Goal: Transaction & Acquisition: Book appointment/travel/reservation

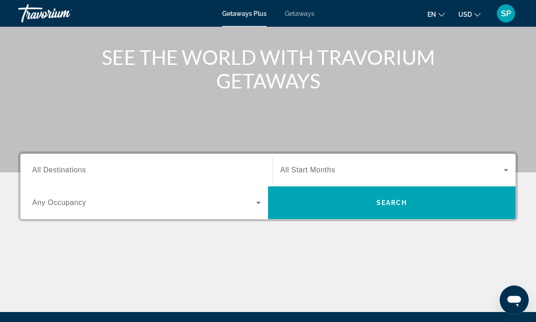
scroll to position [100, 0]
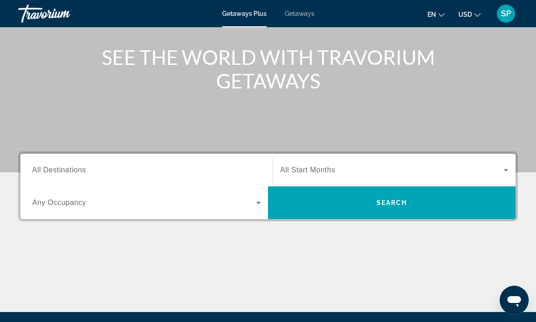
click at [229, 175] on input "Destination All Destinations" at bounding box center [146, 170] width 228 height 11
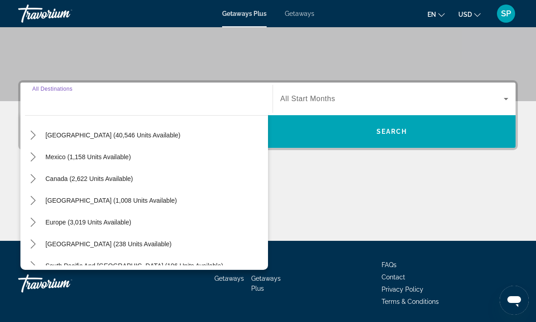
scroll to position [27, 0]
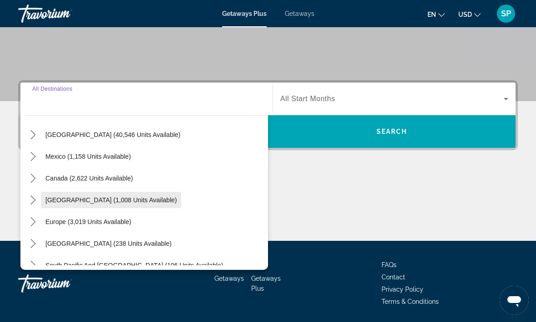
click at [181, 202] on span "Select destination: Caribbean & Atlantic Islands (1,008 units available)" at bounding box center [111, 200] width 140 height 22
type input "**********"
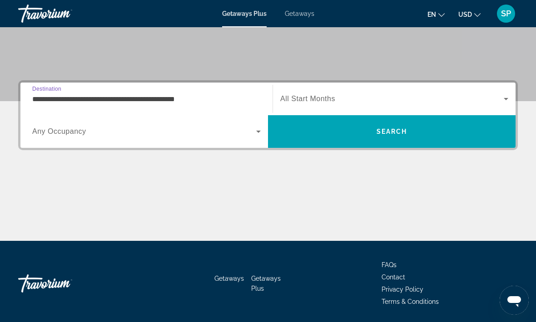
click at [501, 103] on icon "Search widget" at bounding box center [505, 99] width 11 height 11
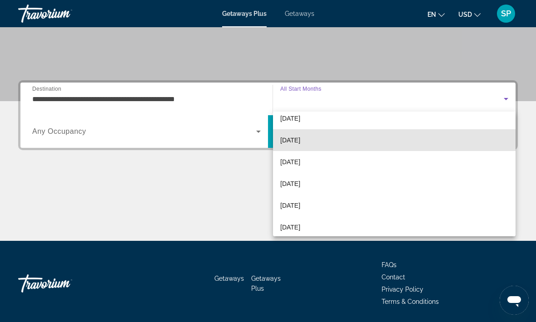
scroll to position [32, 0]
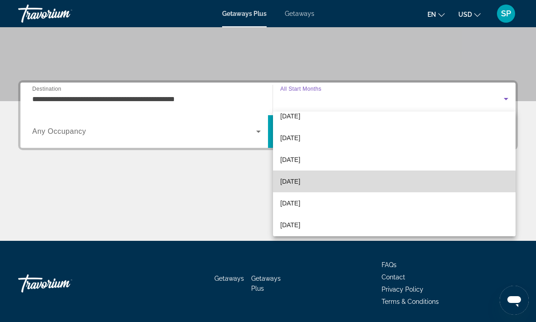
click at [370, 184] on mat-option "[DATE]" at bounding box center [394, 182] width 243 height 22
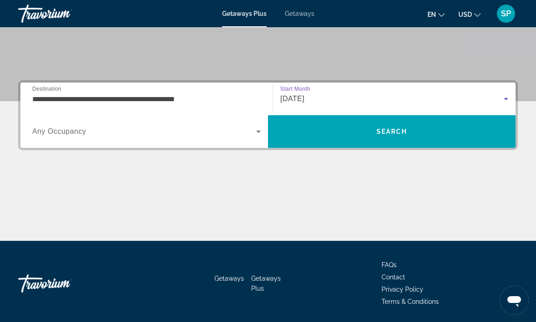
click at [250, 135] on span "Search widget" at bounding box center [144, 131] width 224 height 11
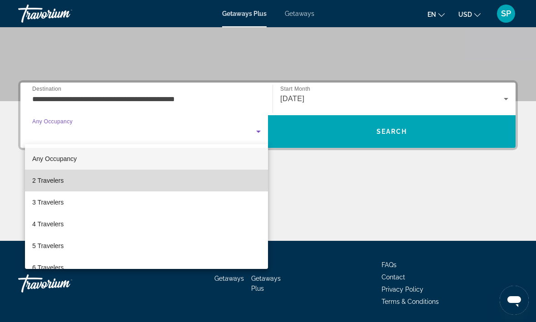
click at [223, 179] on mat-option "2 Travelers" at bounding box center [146, 181] width 243 height 22
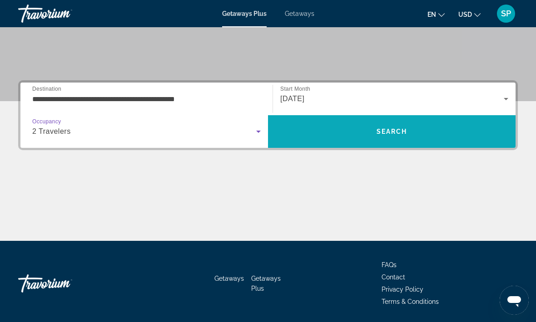
click at [439, 134] on span "Search" at bounding box center [392, 132] width 248 height 22
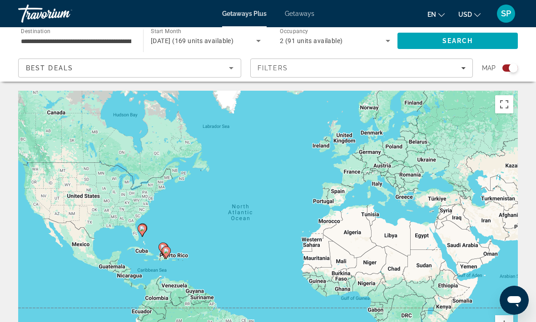
click at [128, 39] on input "**********" at bounding box center [76, 41] width 110 height 11
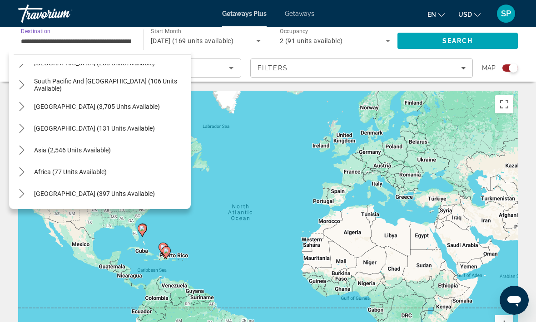
scroll to position [300, 0]
click at [115, 154] on span "Select destination: Asia (2,546 units available)" at bounding box center [73, 150] width 86 height 22
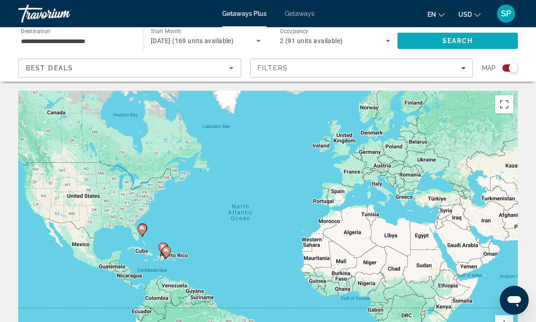
click at [468, 48] on span "Search" at bounding box center [457, 41] width 120 height 22
click at [259, 42] on icon "Search widget" at bounding box center [258, 40] width 11 height 11
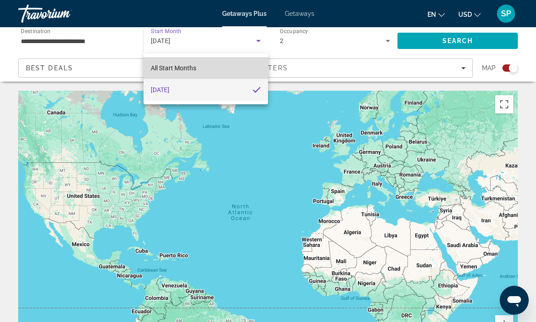
click at [241, 71] on mat-option "All Start Months" at bounding box center [206, 68] width 124 height 22
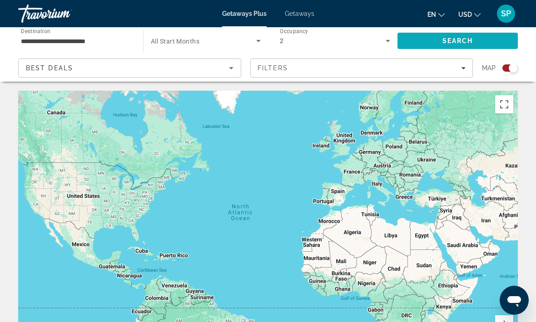
click at [480, 43] on span "Search" at bounding box center [457, 41] width 120 height 22
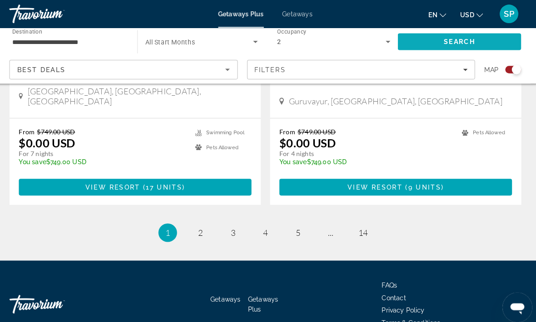
scroll to position [2079, 0]
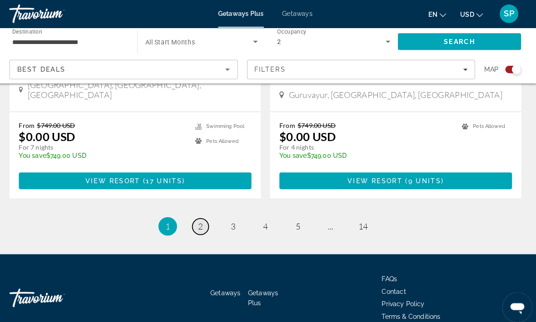
click at [202, 217] on span "2" at bounding box center [204, 222] width 5 height 10
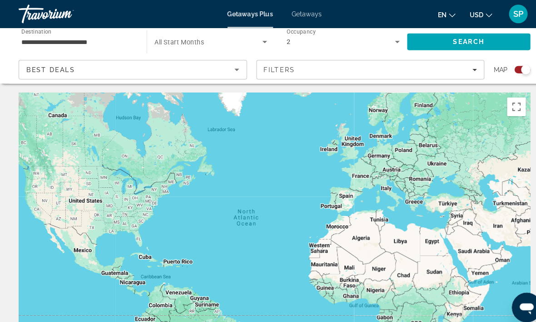
click at [124, 46] on input "**********" at bounding box center [76, 41] width 110 height 11
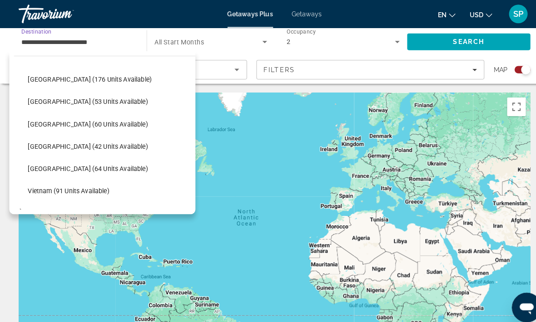
scroll to position [328, 0]
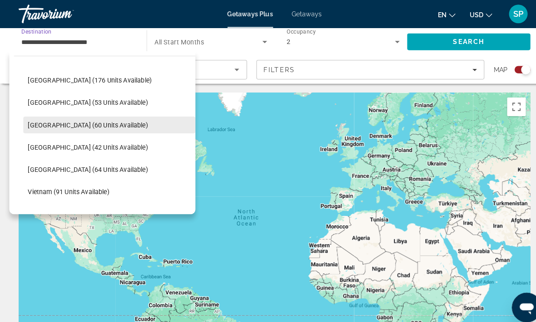
click at [132, 128] on span "Select destination: Philippines (60 units available)" at bounding box center [107, 122] width 168 height 22
type input "**********"
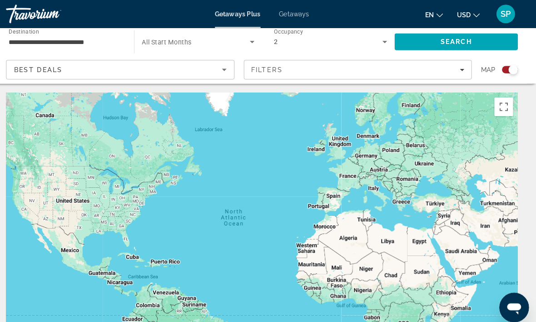
click at [253, 40] on icon "Search widget" at bounding box center [258, 40] width 11 height 11
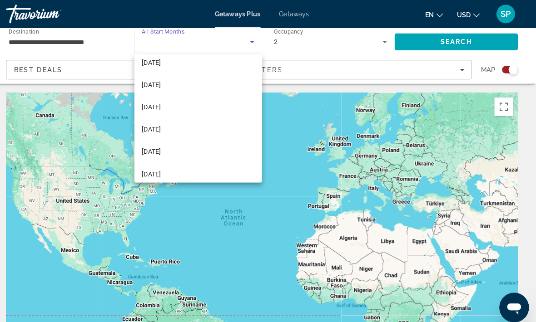
scroll to position [118, 0]
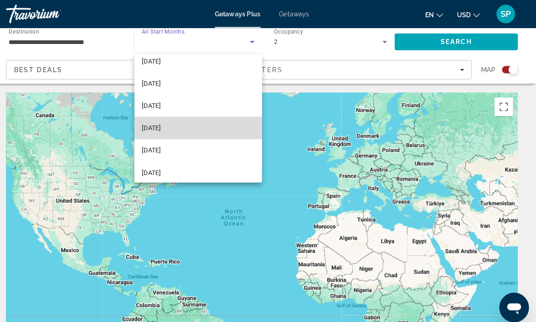
click at [230, 126] on mat-option "[DATE]" at bounding box center [206, 125] width 124 height 22
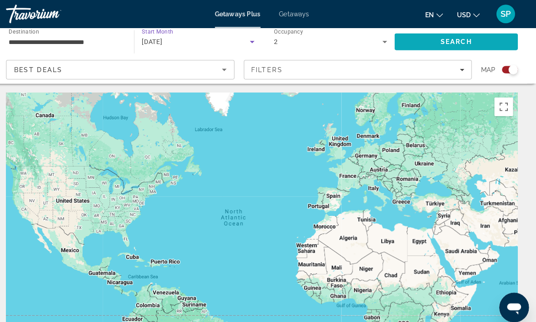
click at [469, 41] on span "Search" at bounding box center [457, 41] width 120 height 22
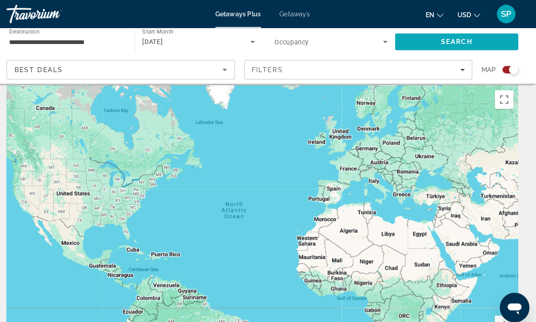
scroll to position [5, 0]
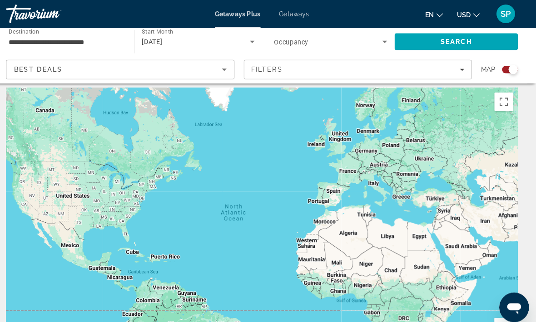
click at [253, 43] on icon "Search widget" at bounding box center [258, 40] width 11 height 11
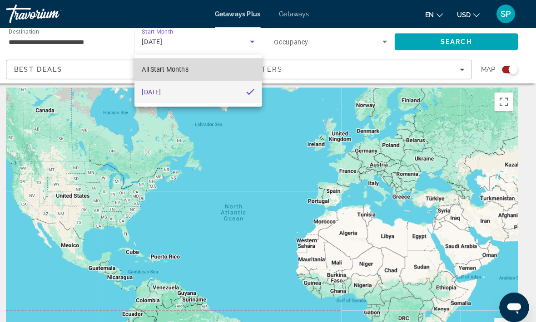
click at [233, 67] on mat-option "All Start Months" at bounding box center [206, 68] width 124 height 22
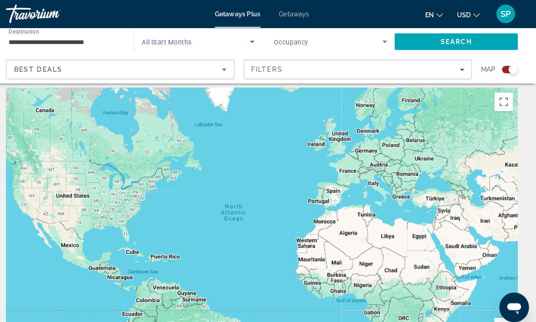
click at [365, 39] on span "Search widget" at bounding box center [333, 40] width 106 height 11
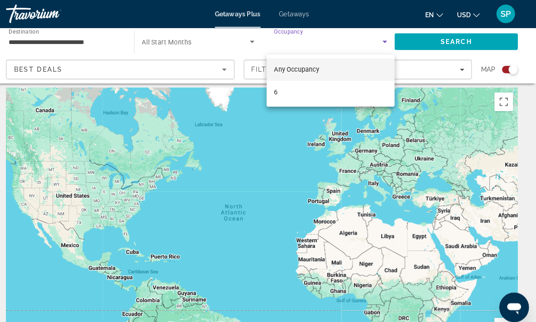
click at [468, 40] on div at bounding box center [268, 161] width 536 height 322
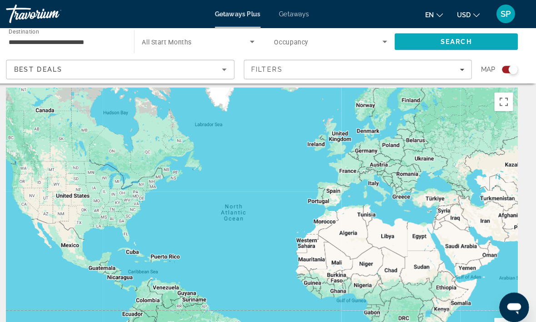
click at [463, 43] on span "Search" at bounding box center [457, 41] width 120 height 22
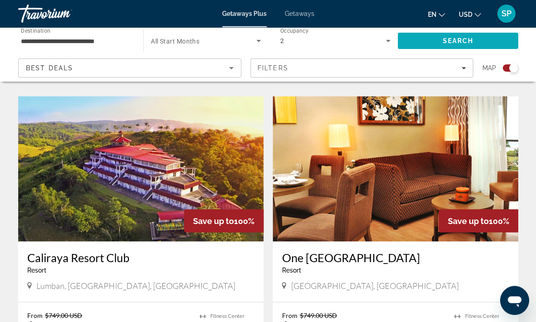
scroll to position [618, 0]
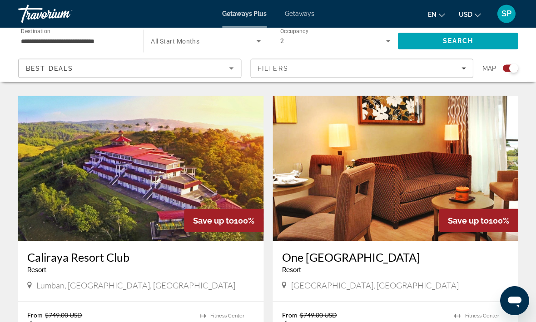
click at [225, 172] on img "Main content" at bounding box center [140, 168] width 245 height 145
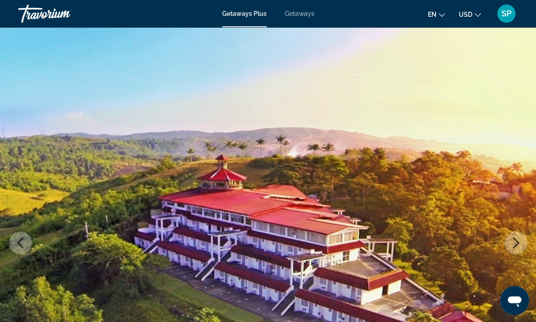
click at [519, 245] on icon "Next image" at bounding box center [515, 243] width 11 height 11
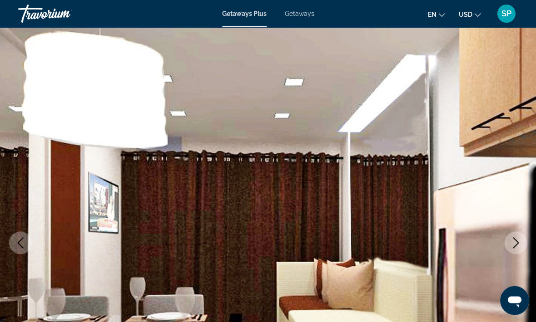
click at [513, 248] on icon "Next image" at bounding box center [515, 243] width 11 height 11
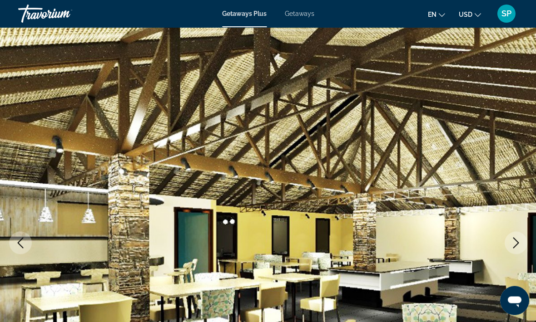
click at [513, 244] on icon "Next image" at bounding box center [515, 243] width 11 height 11
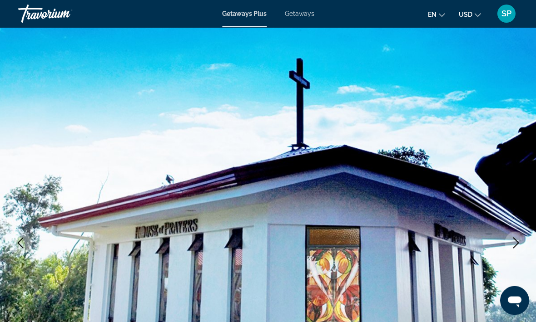
click at [509, 243] on button "Next image" at bounding box center [515, 243] width 23 height 23
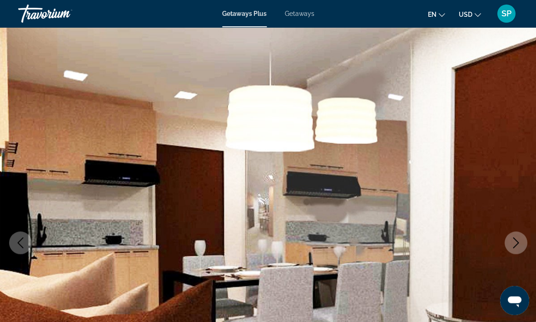
click at [515, 241] on icon "Next image" at bounding box center [515, 243] width 11 height 11
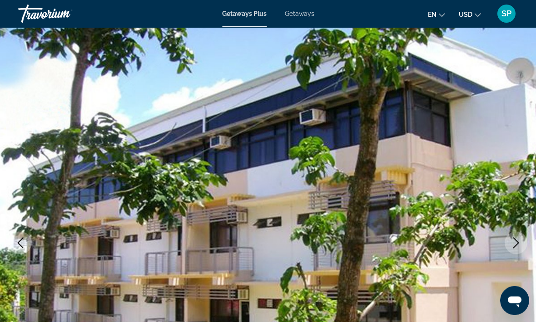
click at [513, 248] on icon "Next image" at bounding box center [516, 243] width 6 height 11
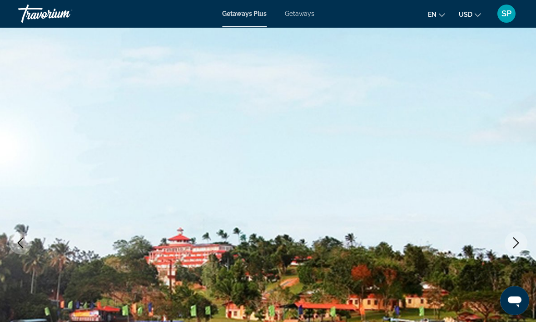
click at [513, 246] on icon "Next image" at bounding box center [515, 243] width 11 height 11
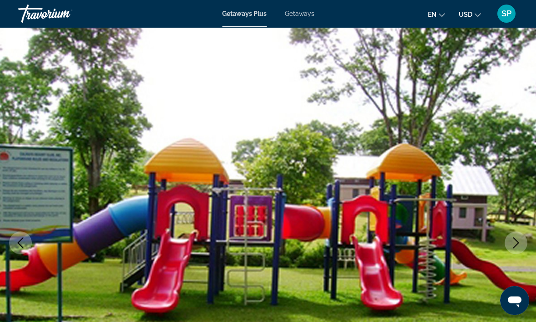
click at [514, 247] on icon "Next image" at bounding box center [515, 243] width 11 height 11
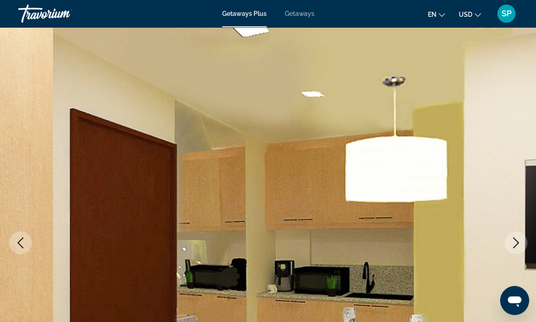
click at [513, 246] on icon "Next image" at bounding box center [515, 243] width 11 height 11
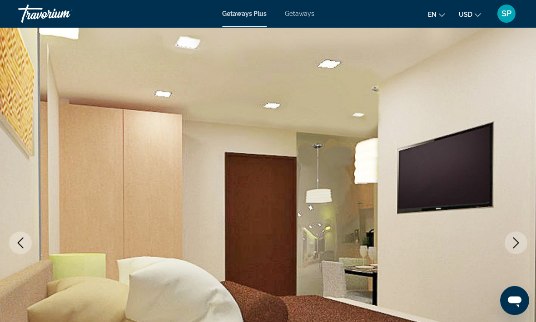
click at [512, 245] on icon "Next image" at bounding box center [515, 243] width 11 height 11
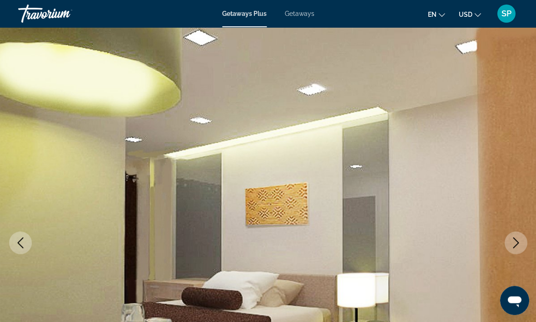
click at [511, 248] on button "Next image" at bounding box center [515, 243] width 23 height 23
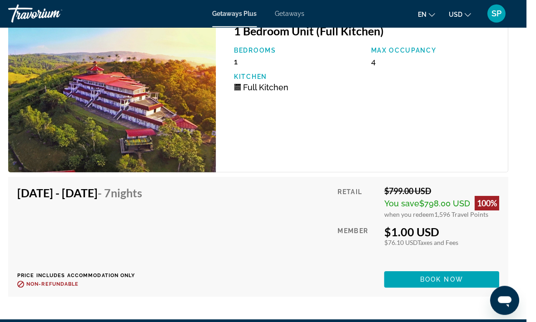
scroll to position [2935, 0]
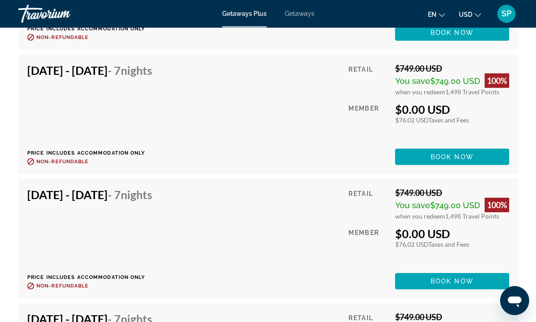
scroll to position [30, 0]
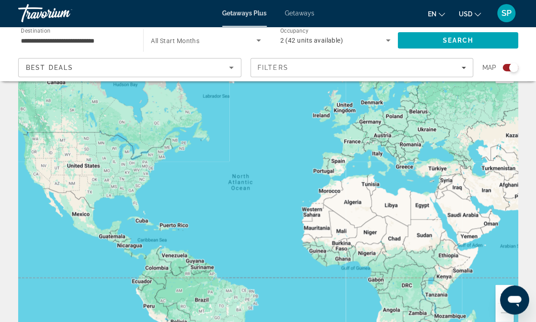
click at [252, 37] on span "Search widget" at bounding box center [203, 40] width 105 height 11
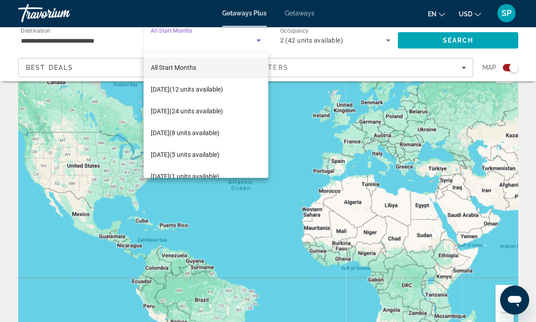
scroll to position [0, 0]
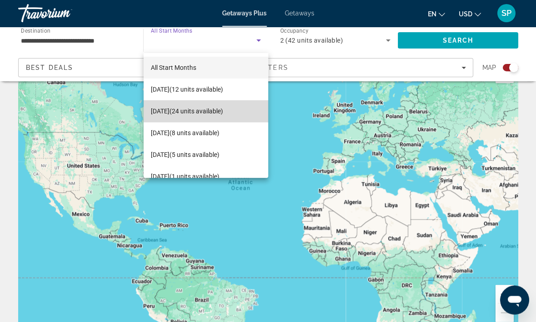
click at [223, 113] on span "[DATE] (24 units available)" at bounding box center [187, 111] width 72 height 11
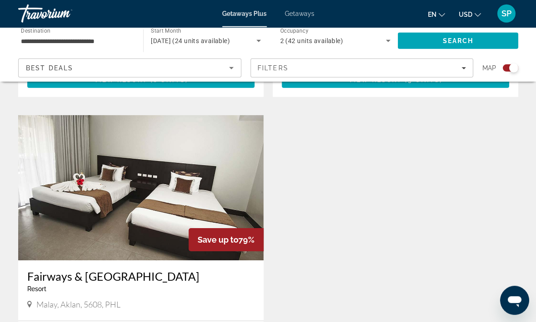
scroll to position [1872, 0]
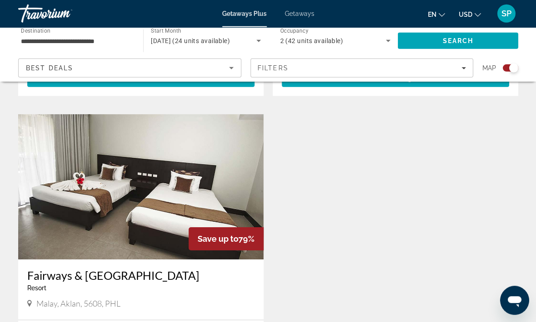
click at [220, 269] on h3 "Fairways & [GEOGRAPHIC_DATA]" at bounding box center [140, 276] width 227 height 14
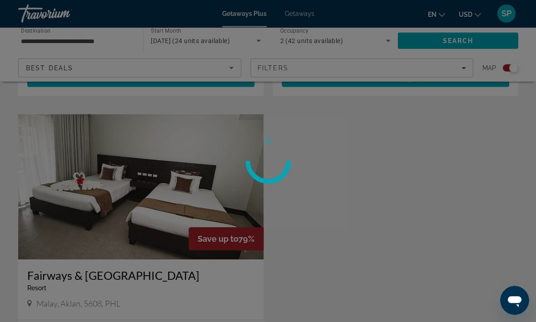
scroll to position [1872, 0]
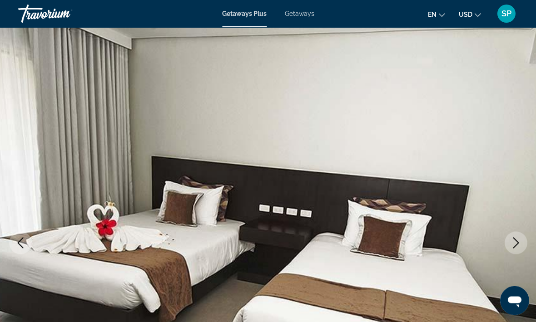
click at [514, 250] on button "Next image" at bounding box center [515, 243] width 23 height 23
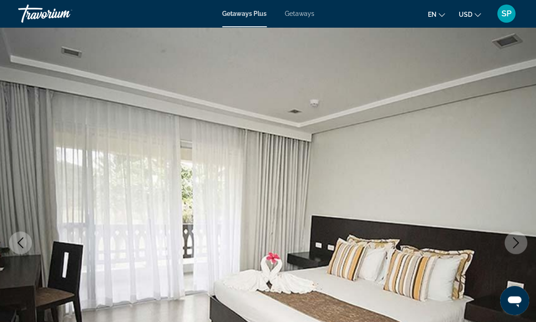
click at [517, 249] on button "Next image" at bounding box center [515, 243] width 23 height 23
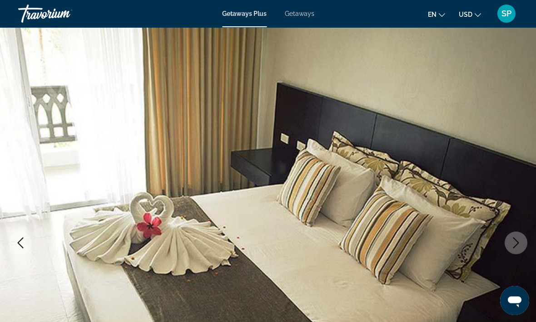
click at [520, 244] on icon "Next image" at bounding box center [515, 243] width 11 height 11
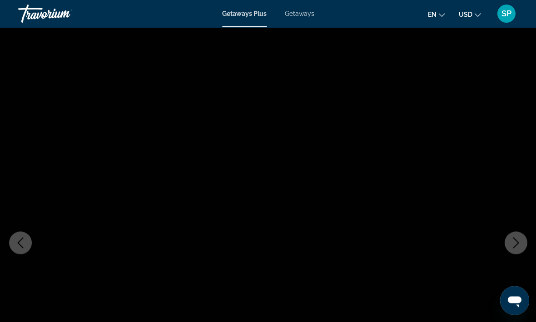
click at [515, 248] on icon "Next image" at bounding box center [515, 243] width 11 height 11
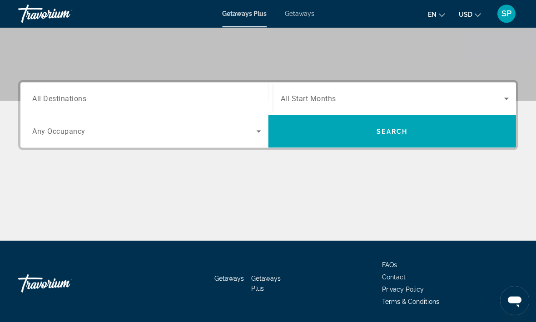
scroll to position [172, 0]
click at [237, 277] on span "Getaways" at bounding box center [229, 278] width 30 height 7
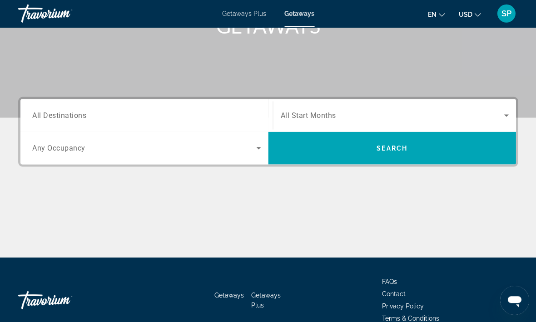
click at [249, 114] on input "Destination All Destinations" at bounding box center [146, 116] width 228 height 11
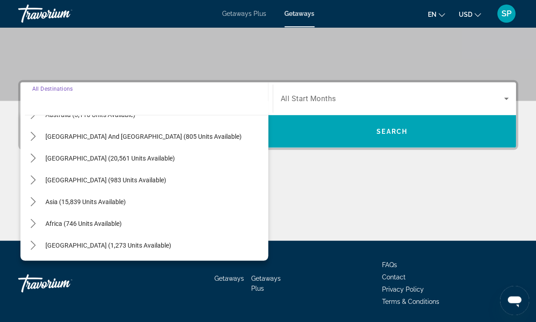
scroll to position [147, 0]
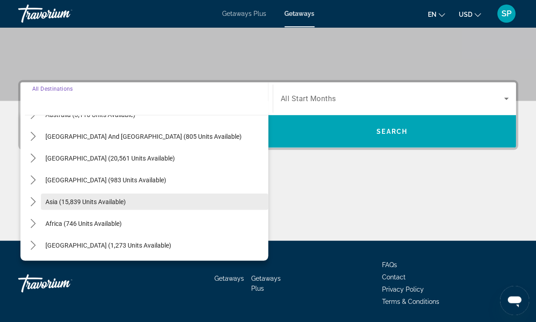
click at [210, 196] on span "Select destination: Asia (15,839 units available)" at bounding box center [154, 202] width 227 height 22
type input "**********"
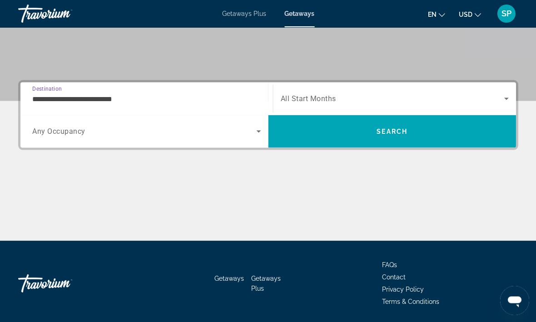
click at [504, 103] on icon "Search widget" at bounding box center [505, 98] width 11 height 11
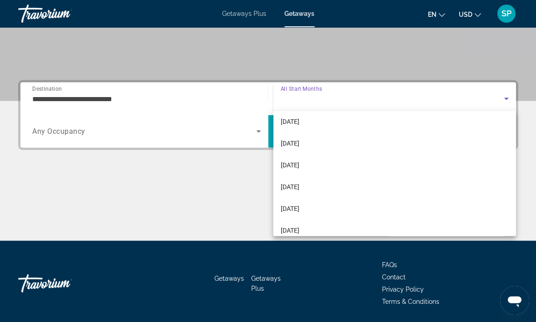
scroll to position [166, 0]
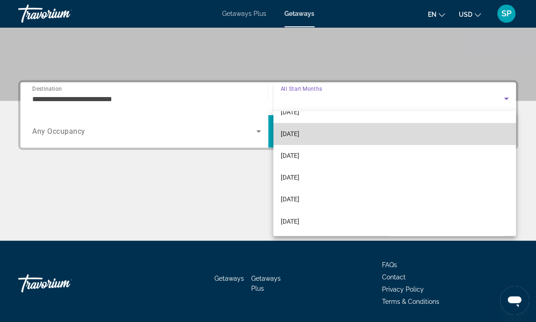
click at [396, 132] on mat-option "[DATE]" at bounding box center [394, 134] width 243 height 22
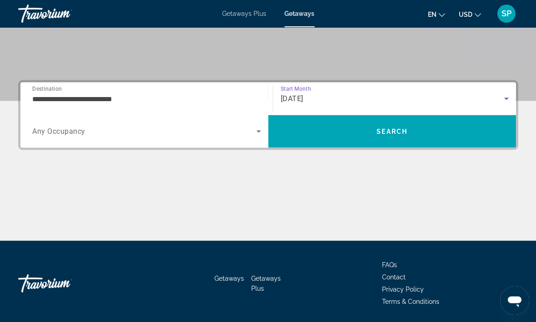
click at [258, 133] on icon "Search widget" at bounding box center [258, 131] width 11 height 11
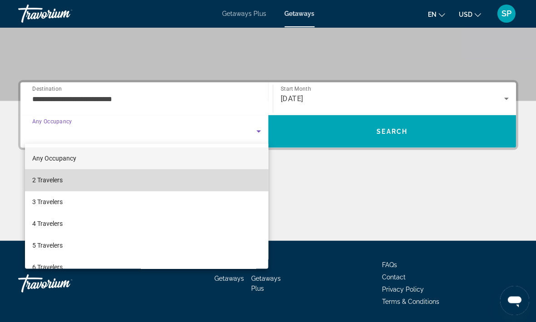
click at [250, 181] on mat-option "2 Travelers" at bounding box center [146, 180] width 243 height 22
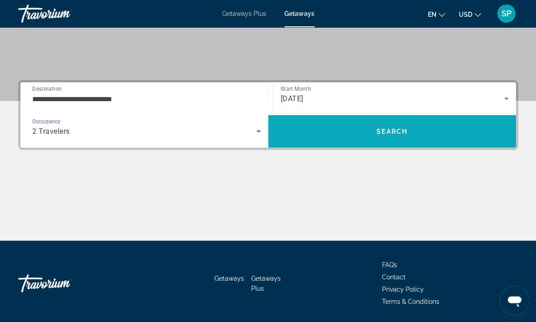
click at [458, 139] on span "Search" at bounding box center [392, 131] width 248 height 22
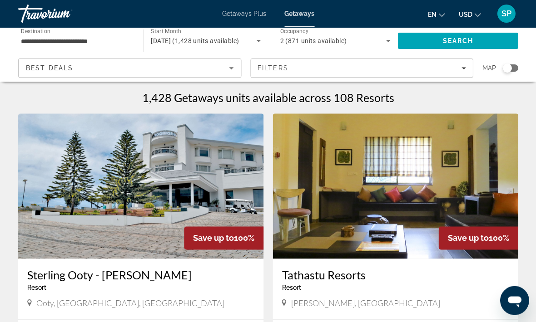
click at [123, 38] on input "**********" at bounding box center [76, 41] width 110 height 11
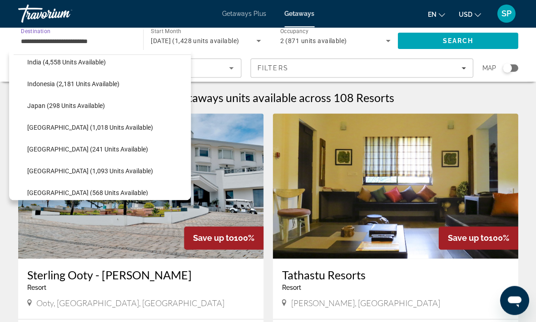
scroll to position [320, 0]
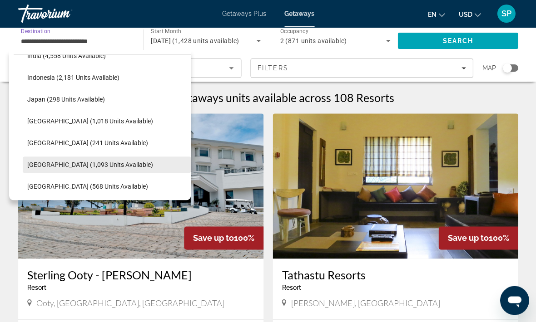
click at [146, 164] on span "Select destination: Philippines (1,093 units available)" at bounding box center [107, 165] width 168 height 22
type input "**********"
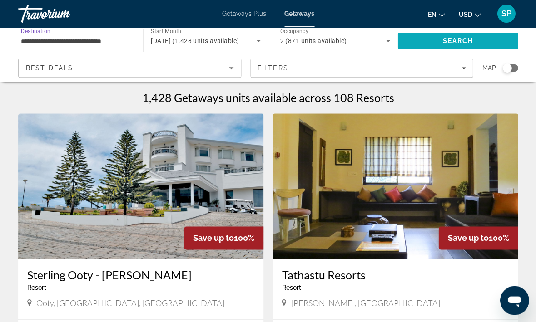
click at [488, 41] on span "Search" at bounding box center [457, 41] width 120 height 22
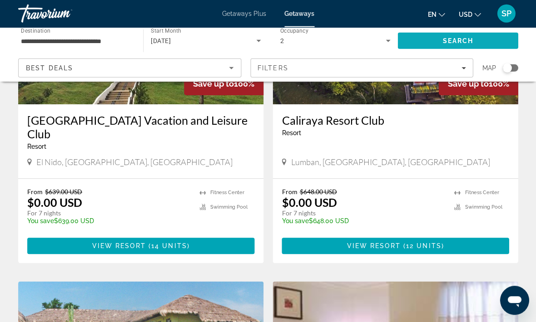
scroll to position [464, 0]
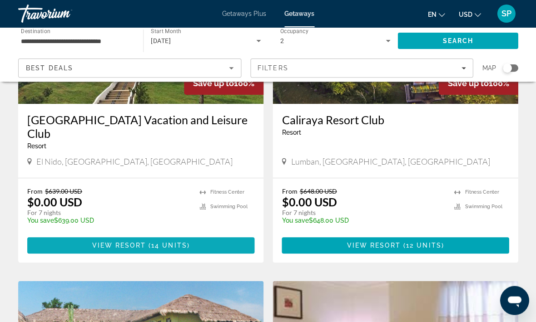
click at [211, 235] on span "Main content" at bounding box center [140, 246] width 227 height 22
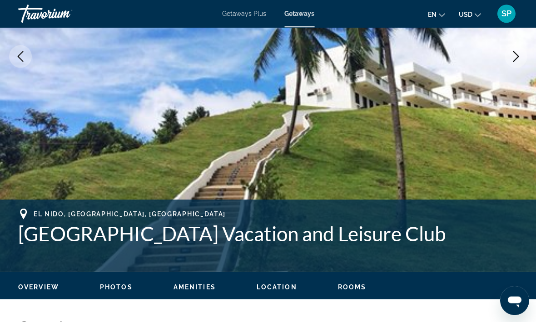
scroll to position [178, 0]
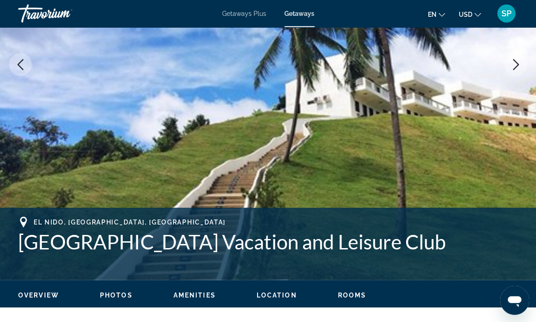
click at [513, 69] on icon "Next image" at bounding box center [516, 64] width 6 height 11
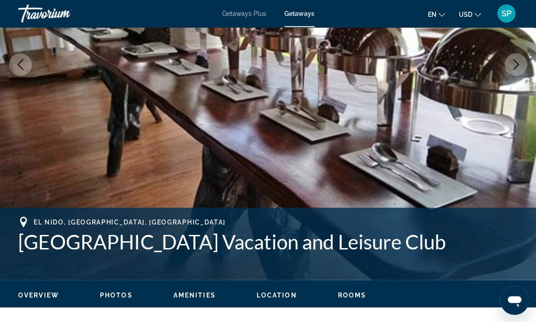
click at [519, 69] on icon "Next image" at bounding box center [515, 64] width 11 height 11
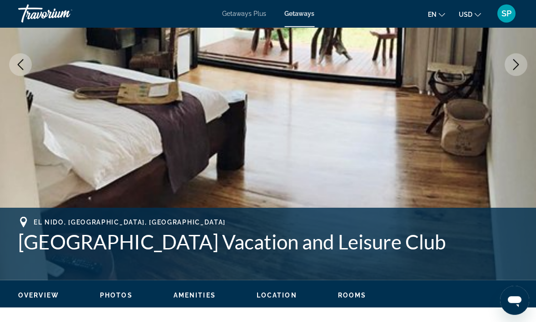
click at [523, 70] on button "Next image" at bounding box center [515, 65] width 23 height 23
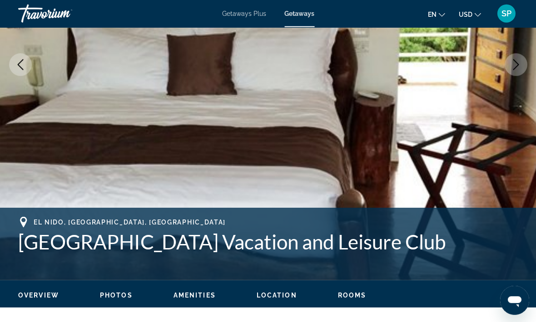
click at [521, 72] on button "Next image" at bounding box center [515, 65] width 23 height 23
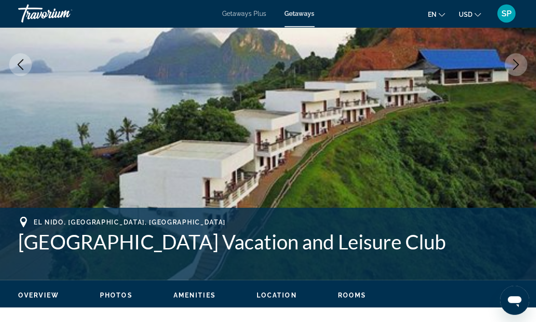
click at [518, 74] on button "Next image" at bounding box center [515, 65] width 23 height 23
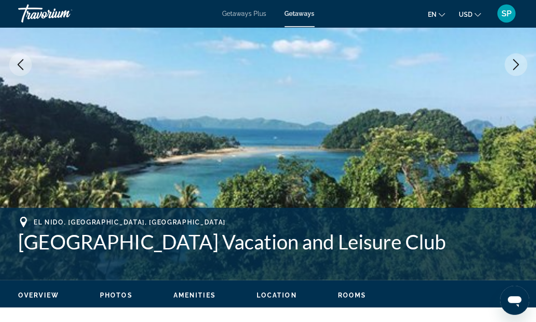
click at [518, 72] on button "Next image" at bounding box center [515, 65] width 23 height 23
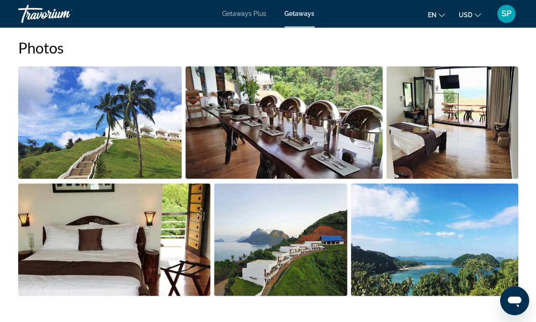
scroll to position [586, 0]
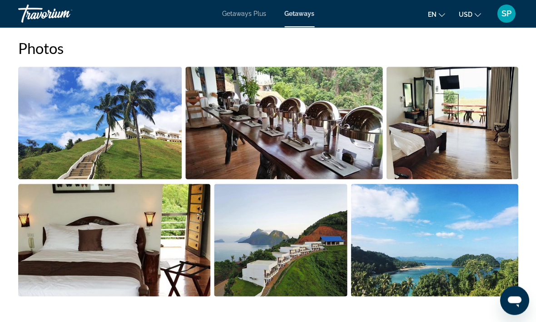
click at [327, 130] on img "Open full-screen image slider" at bounding box center [284, 123] width 198 height 113
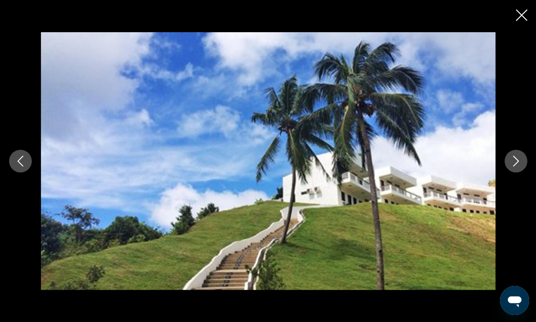
click at [515, 157] on icon "Next image" at bounding box center [515, 161] width 11 height 11
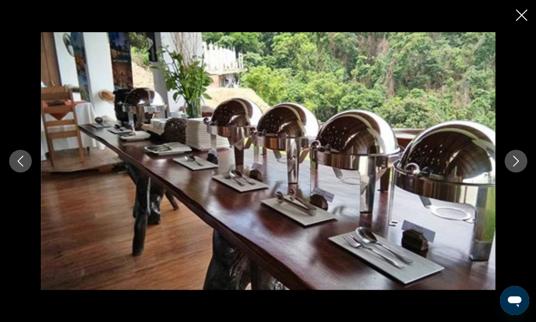
click at [512, 160] on icon "Next image" at bounding box center [515, 161] width 11 height 11
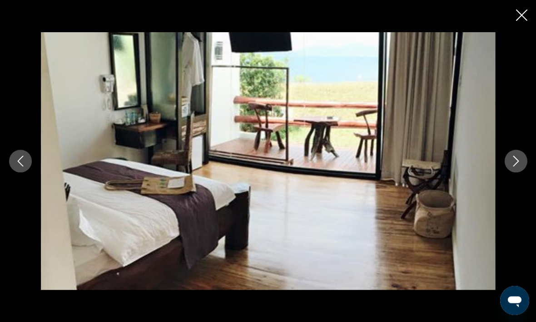
click at [511, 160] on icon "Next image" at bounding box center [515, 161] width 11 height 11
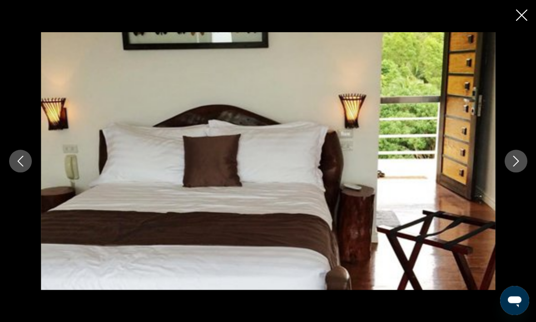
click at [514, 163] on icon "Next image" at bounding box center [515, 161] width 11 height 11
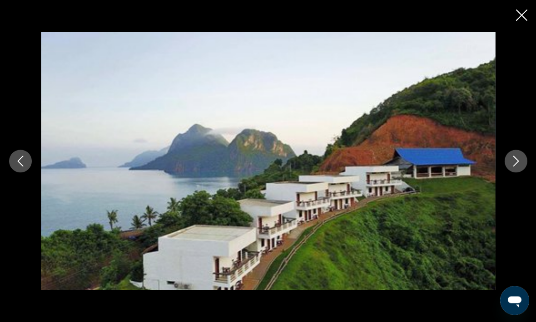
click at [513, 163] on icon "Next image" at bounding box center [515, 161] width 11 height 11
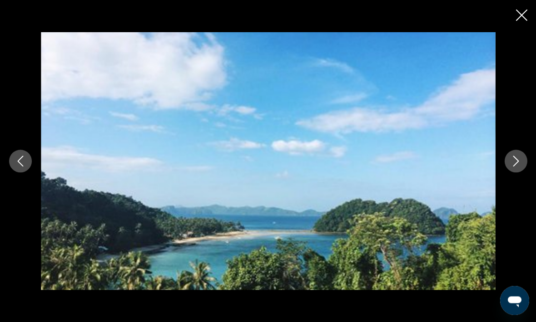
click at [515, 163] on icon "Next image" at bounding box center [515, 161] width 11 height 11
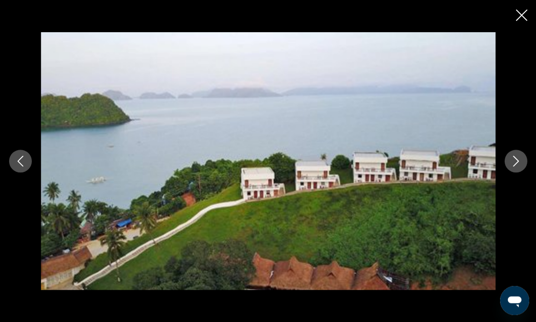
scroll to position [800, 0]
click at [514, 173] on button "Next image" at bounding box center [515, 161] width 23 height 23
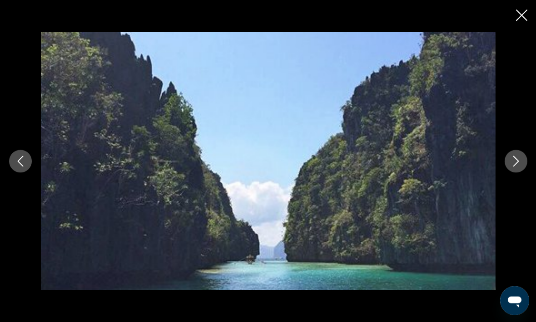
scroll to position [1093, 0]
click at [518, 167] on icon "Next image" at bounding box center [516, 161] width 6 height 11
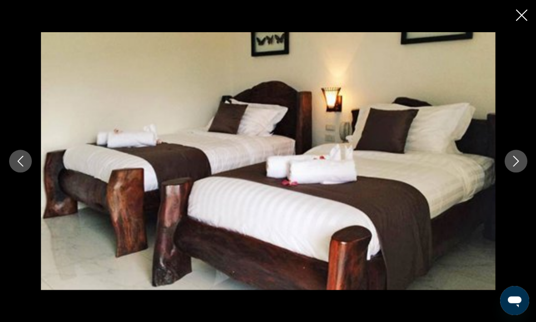
click at [517, 167] on icon "Next image" at bounding box center [516, 161] width 6 height 11
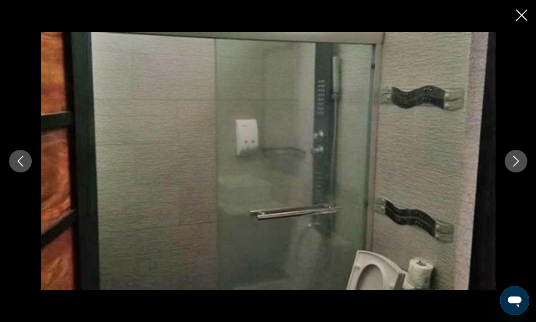
click at [517, 167] on icon "Next image" at bounding box center [515, 161] width 11 height 11
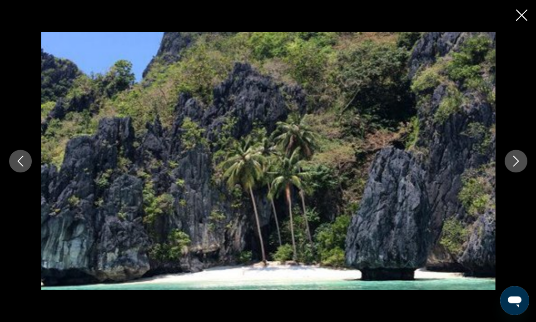
scroll to position [1126, 0]
click at [515, 167] on icon "Next image" at bounding box center [516, 161] width 6 height 11
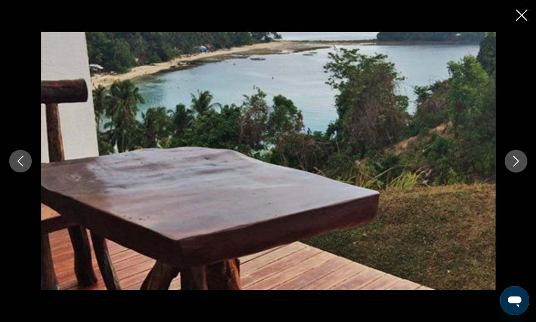
click at [517, 167] on icon "Next image" at bounding box center [515, 161] width 11 height 11
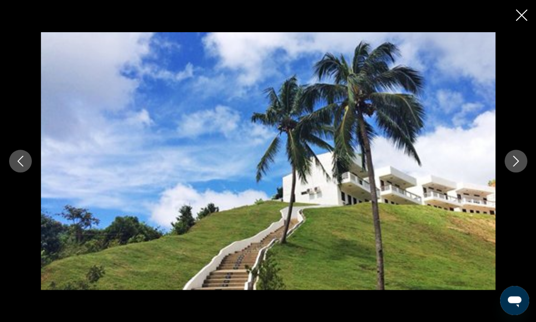
click at [516, 167] on icon "Next image" at bounding box center [515, 161] width 11 height 11
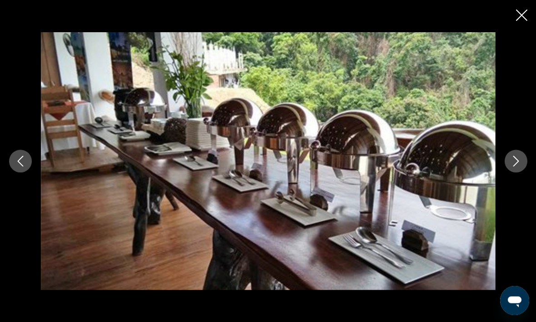
click at [522, 16] on icon "Close slideshow" at bounding box center [520, 15] width 11 height 11
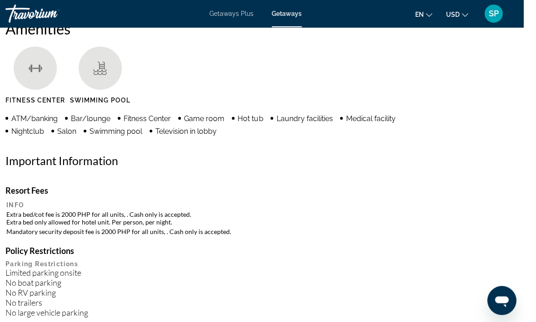
scroll to position [890, 0]
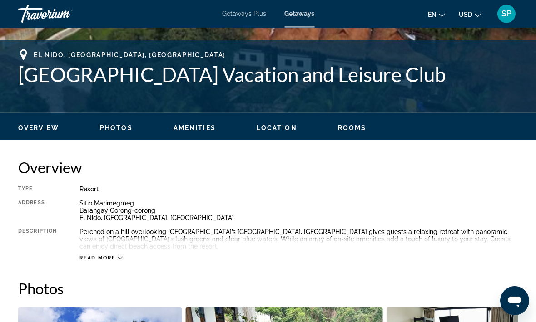
click at [119, 261] on div "Read more" at bounding box center [100, 258] width 43 height 6
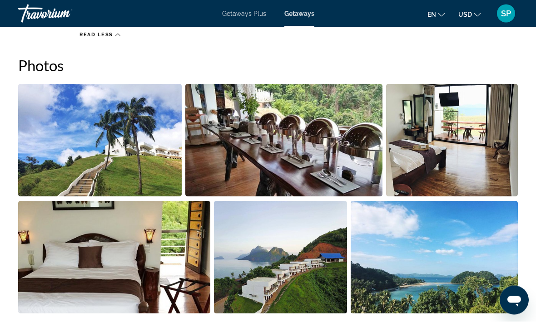
scroll to position [578, 0]
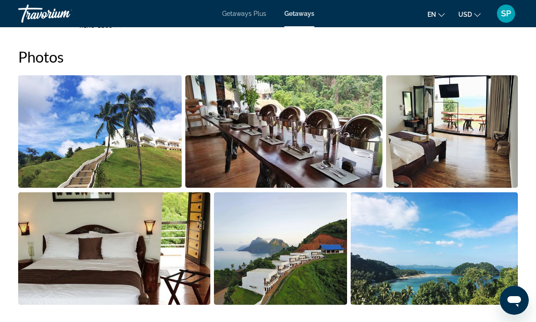
click at [116, 150] on img "Open full-screen image slider" at bounding box center [99, 131] width 163 height 113
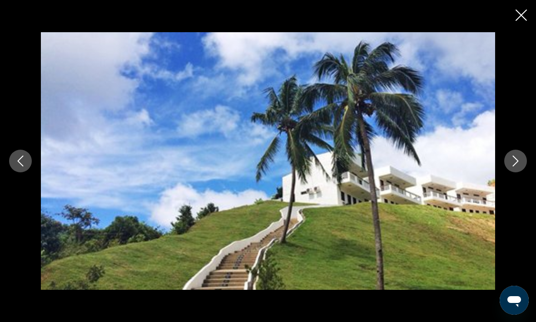
click at [508, 188] on div "prev next" at bounding box center [268, 161] width 536 height 258
click at [516, 173] on button "Next image" at bounding box center [515, 161] width 23 height 23
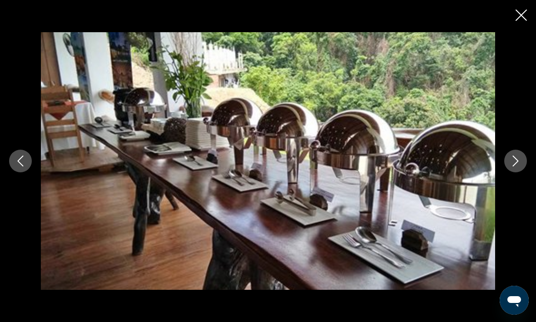
click at [515, 167] on icon "Next image" at bounding box center [515, 161] width 11 height 11
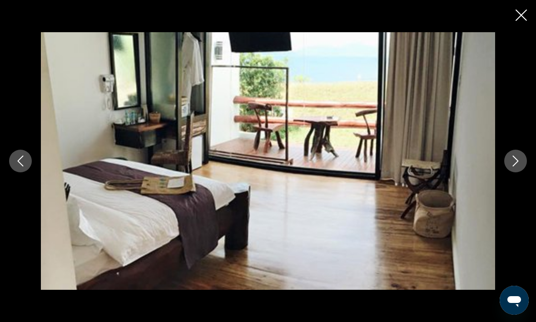
click at [519, 167] on icon "Next image" at bounding box center [515, 161] width 11 height 11
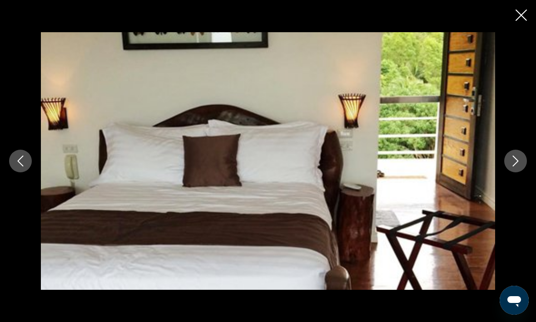
click at [517, 167] on icon "Next image" at bounding box center [515, 161] width 11 height 11
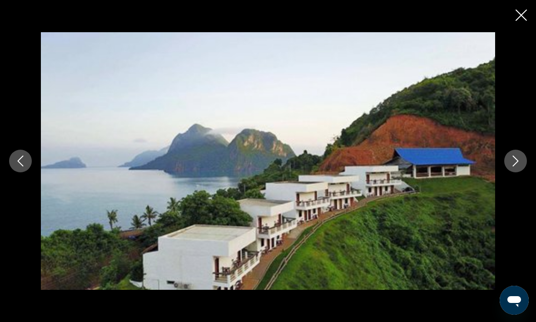
click at [518, 167] on icon "Next image" at bounding box center [515, 161] width 11 height 11
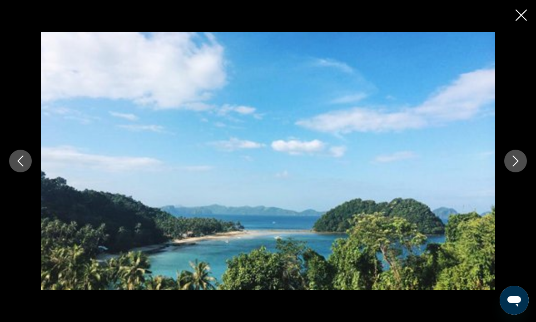
click at [521, 173] on button "Next image" at bounding box center [515, 161] width 23 height 23
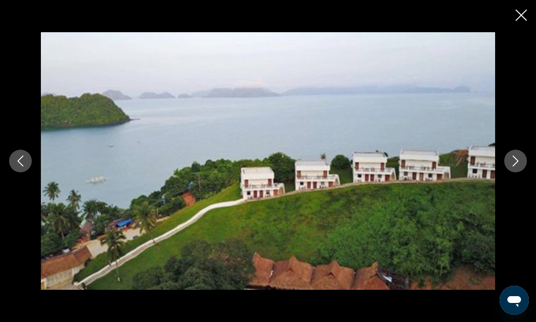
click at [520, 167] on icon "Next image" at bounding box center [515, 161] width 11 height 11
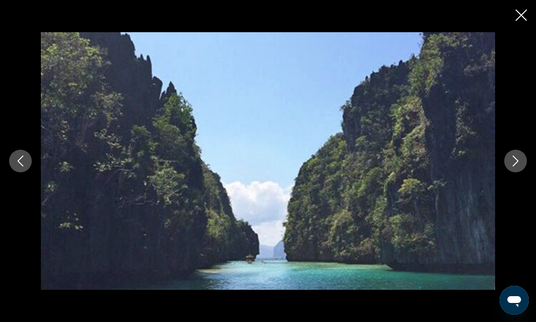
click at [525, 173] on button "Next image" at bounding box center [515, 161] width 23 height 23
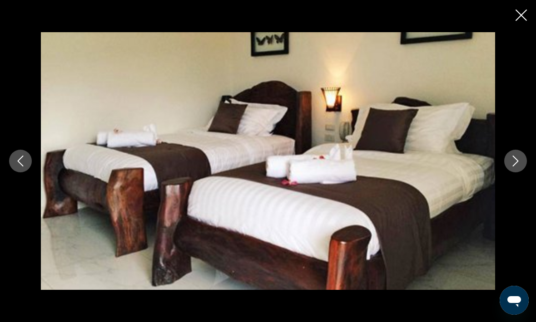
click at [520, 167] on icon "Next image" at bounding box center [515, 161] width 11 height 11
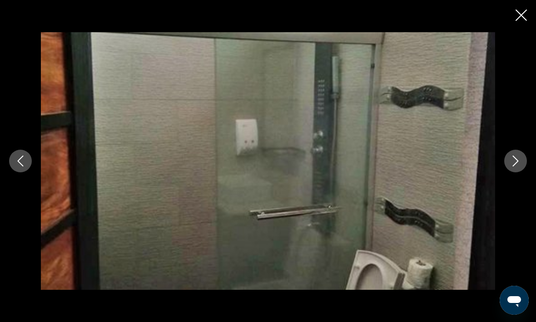
click at [518, 173] on button "Next image" at bounding box center [515, 161] width 23 height 23
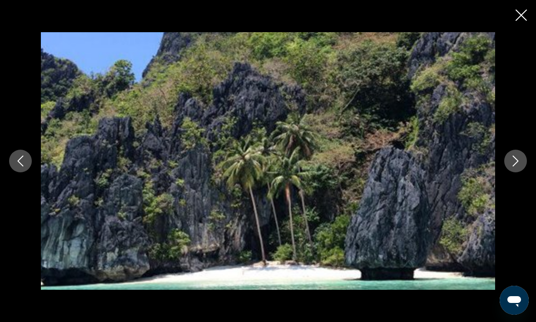
click at [517, 173] on button "Next image" at bounding box center [515, 161] width 23 height 23
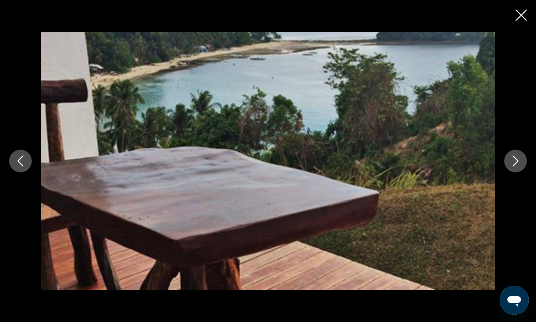
click at [520, 173] on button "Next image" at bounding box center [515, 161] width 23 height 23
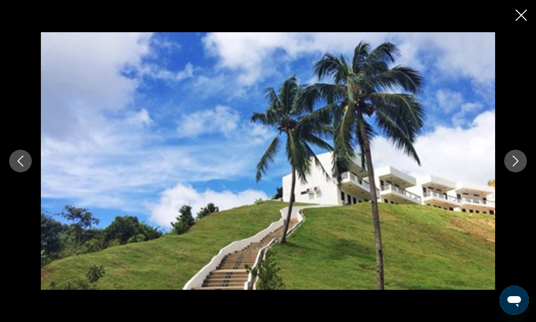
click at [519, 173] on button "Next image" at bounding box center [515, 161] width 23 height 23
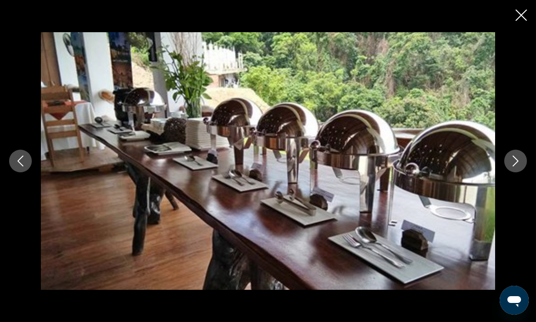
click at [521, 173] on button "Next image" at bounding box center [515, 161] width 23 height 23
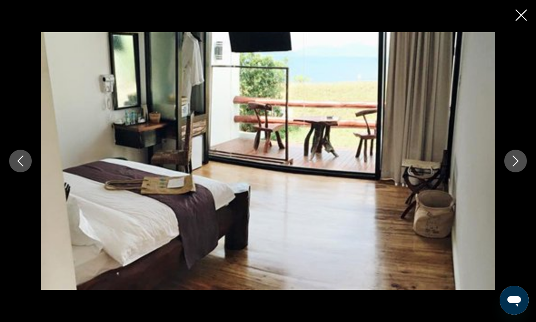
click at [522, 7] on div "prev next" at bounding box center [268, 161] width 536 height 322
click at [521, 17] on icon "Close slideshow" at bounding box center [520, 15] width 11 height 11
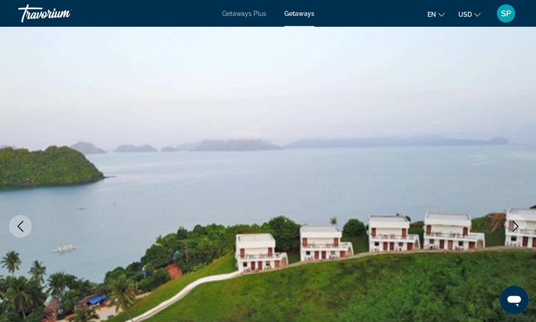
scroll to position [0, 0]
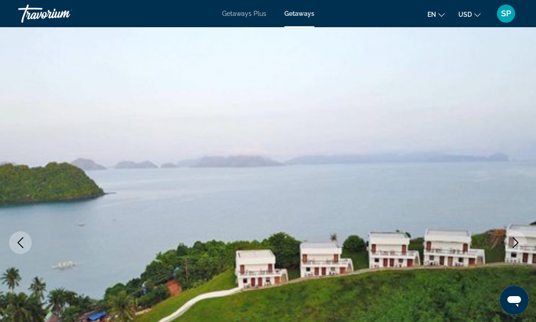
click at [153, 1] on mat-toolbar "Getaways Plus Getaways en English Español Français Italiano Português русский U…" at bounding box center [268, 13] width 536 height 27
